Goal: Check status: Check status

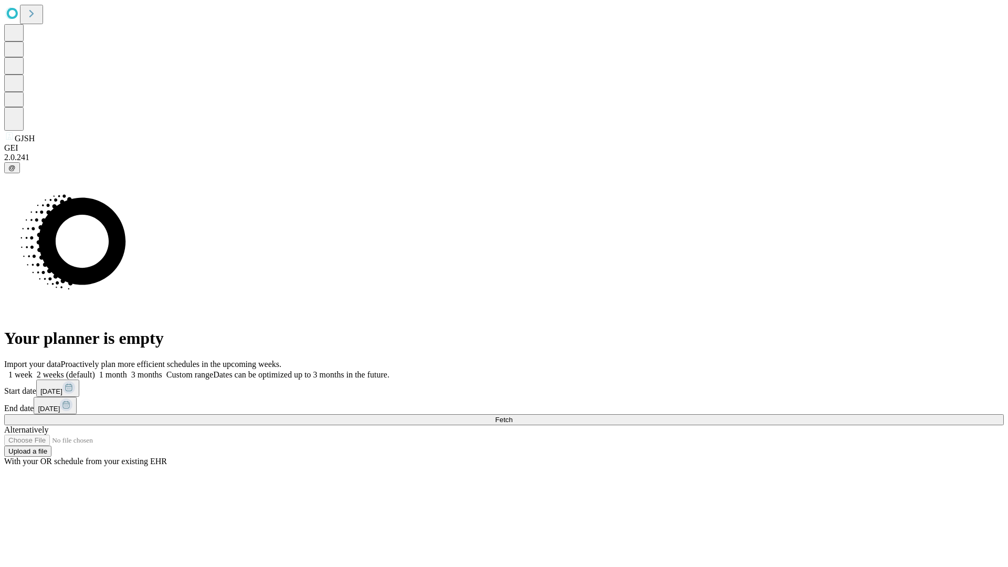
click at [512, 416] on span "Fetch" at bounding box center [503, 420] width 17 height 8
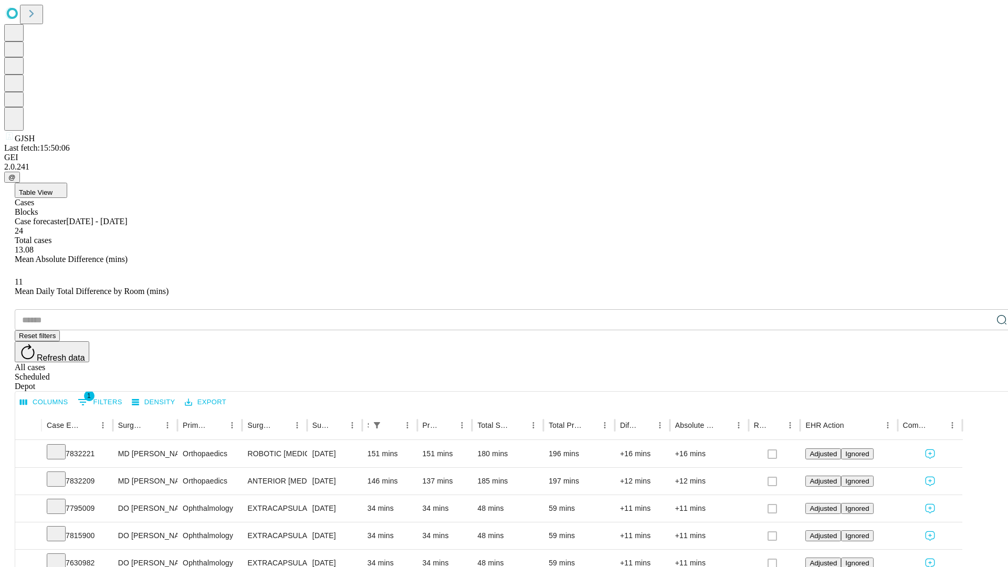
click at [940, 372] on div "Scheduled" at bounding box center [515, 376] width 1000 height 9
